Goal: Task Accomplishment & Management: Manage account settings

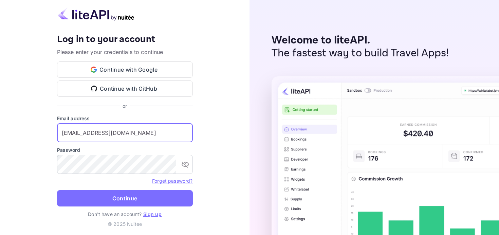
click at [100, 136] on input "billing@hotelprive.net" at bounding box center [125, 132] width 136 height 19
type input "billing@hotelprive.net"
click at [114, 197] on button "Continue" at bounding box center [125, 198] width 136 height 16
